Goal: Task Accomplishment & Management: Complete application form

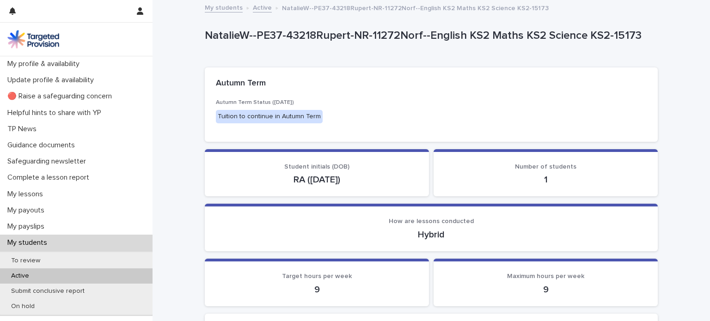
click at [551, 186] on section "Number of students 1" at bounding box center [546, 173] width 224 height 48
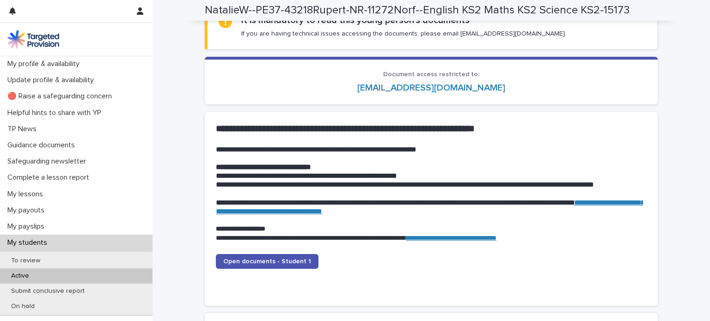
scroll to position [843, 0]
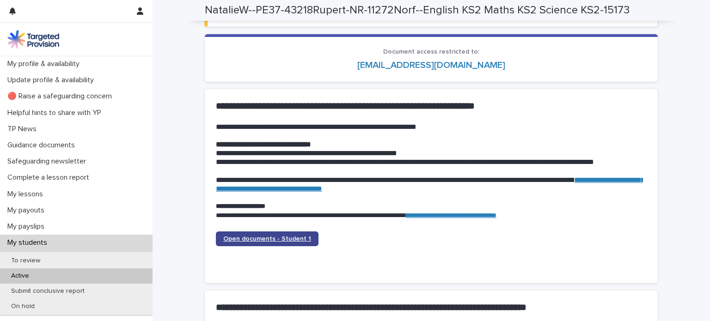
click at [291, 236] on span "Open documents - Student 1" at bounding box center [267, 239] width 88 height 6
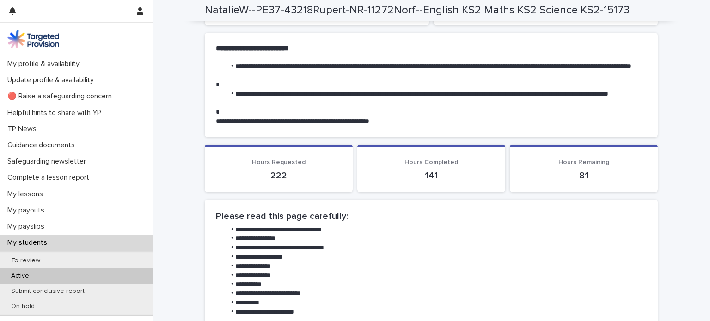
scroll to position [278, 0]
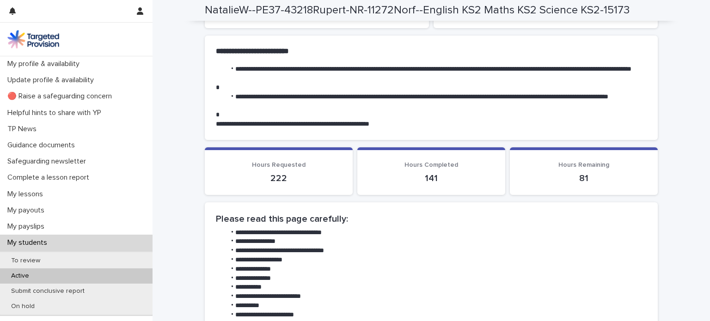
click at [61, 239] on div "My students" at bounding box center [76, 243] width 153 height 16
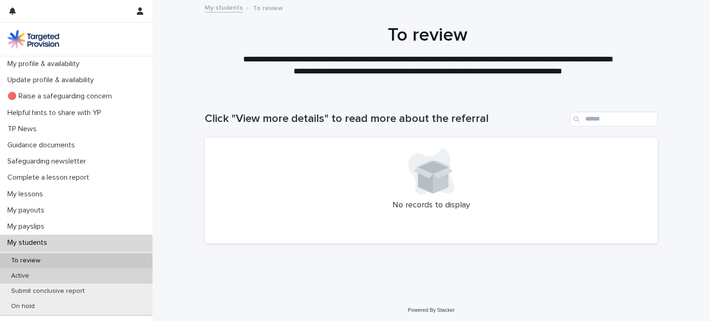
click at [84, 274] on div "Active" at bounding box center [76, 276] width 153 height 15
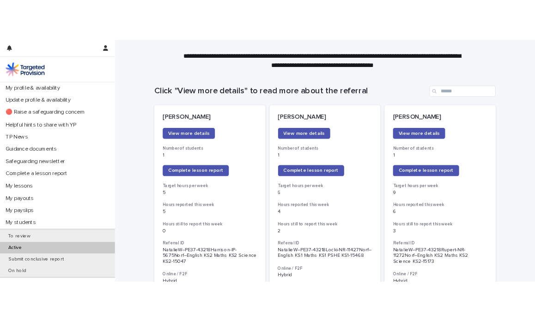
scroll to position [52, 0]
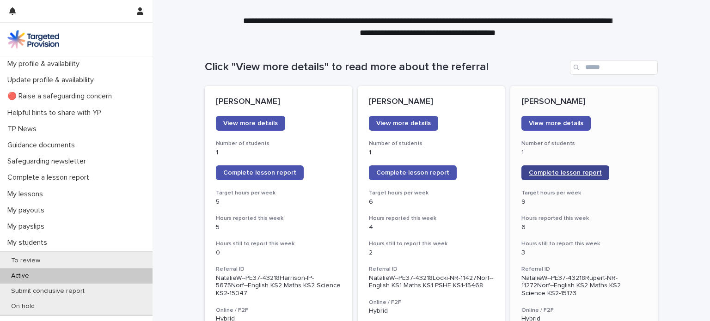
click at [559, 177] on link "Complete lesson report" at bounding box center [565, 173] width 88 height 15
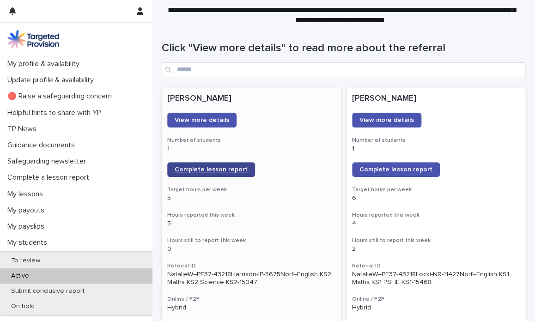
click at [215, 168] on span "Complete lesson report" at bounding box center [211, 169] width 73 height 6
